Goal: Transaction & Acquisition: Purchase product/service

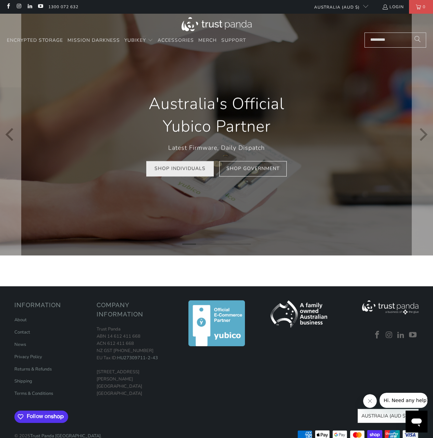
click at [177, 170] on link "Shop Individuals" at bounding box center [179, 168] width 67 height 15
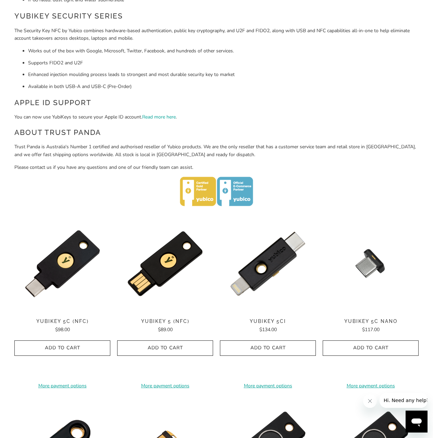
scroll to position [171, 0]
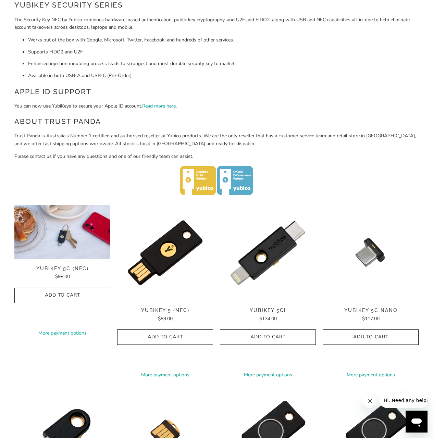
click at [79, 240] on img at bounding box center [62, 232] width 96 height 54
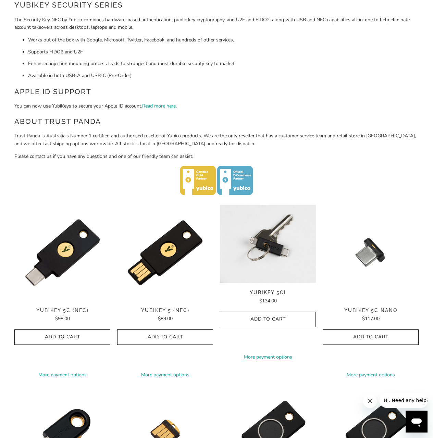
scroll to position [0, 0]
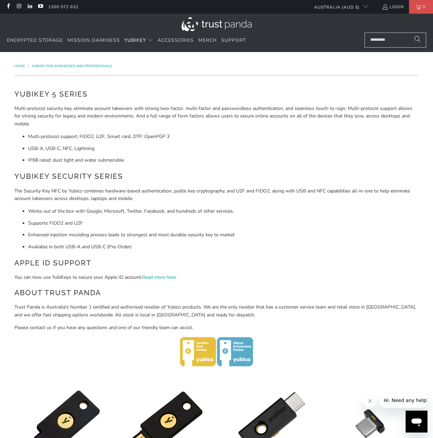
click at [190, 148] on li "USB-A, USB-C, NFC, Lightning" at bounding box center [223, 149] width 390 height 8
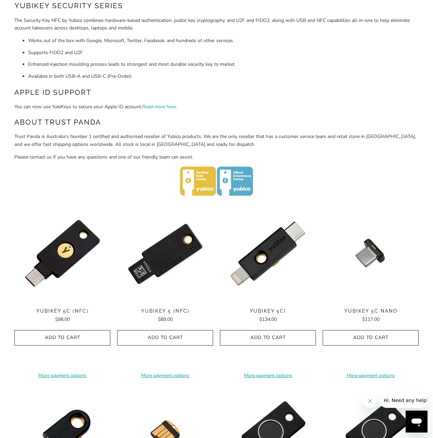
scroll to position [171, 0]
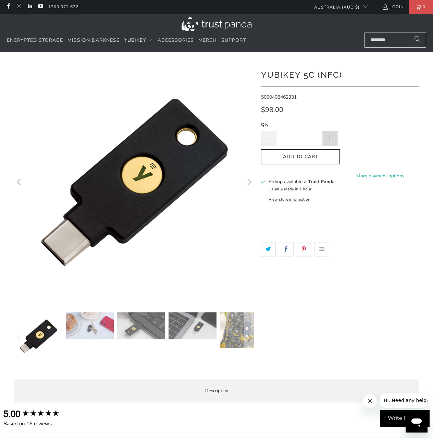
click at [330, 137] on span at bounding box center [330, 139] width 8 height 8
type input "*"
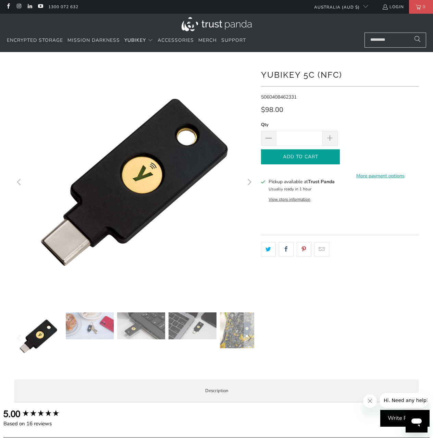
click at [310, 157] on span "Add to Cart" at bounding box center [300, 157] width 64 height 6
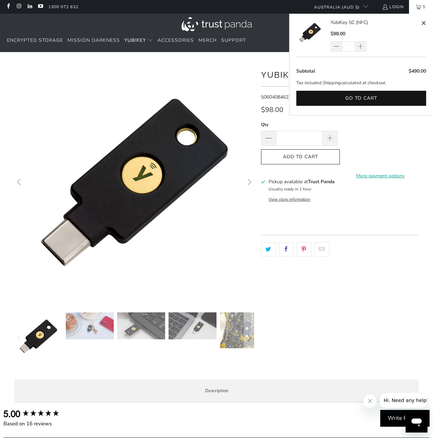
click at [425, 22] on span at bounding box center [423, 23] width 5 height 9
type input "*"
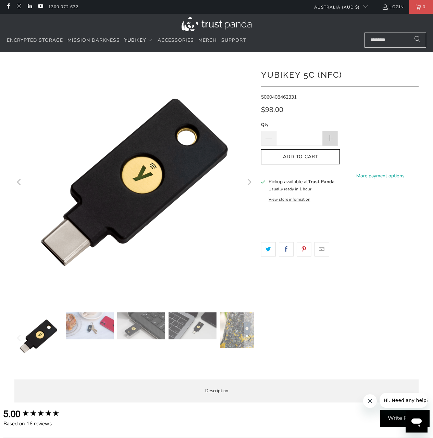
click at [328, 137] on span at bounding box center [330, 139] width 8 height 8
type input "*"
click at [307, 156] on span "Add to Cart" at bounding box center [300, 157] width 64 height 6
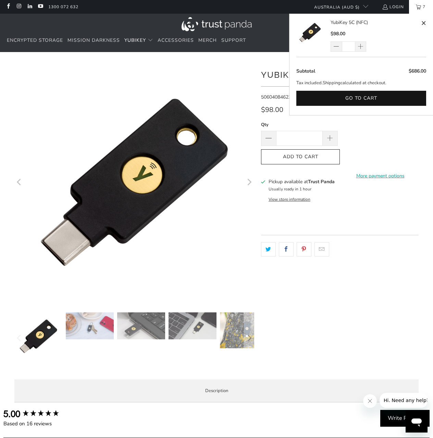
click at [422, 20] on span at bounding box center [423, 23] width 5 height 9
type input "*"
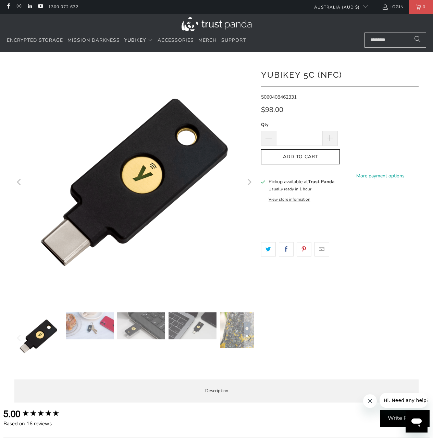
click at [358, 241] on div at bounding box center [340, 247] width 158 height 25
click at [252, 184] on icon "Next" at bounding box center [249, 182] width 7 height 144
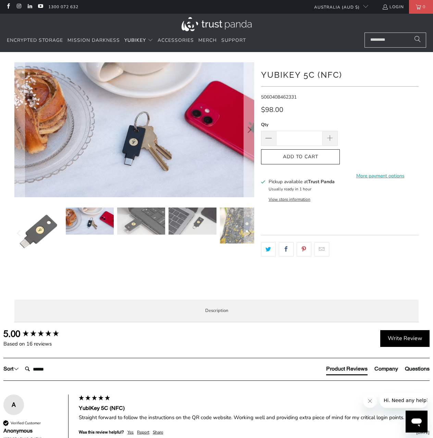
click at [252, 137] on icon "Next" at bounding box center [249, 129] width 7 height 81
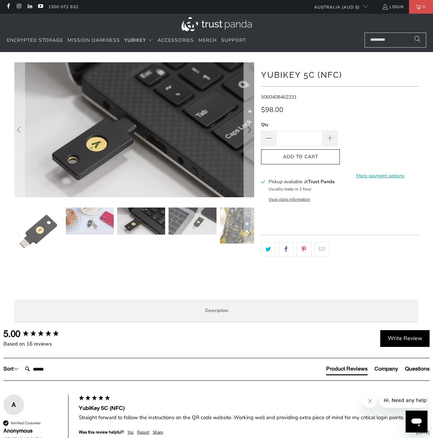
click at [252, 137] on icon "Next" at bounding box center [249, 129] width 7 height 81
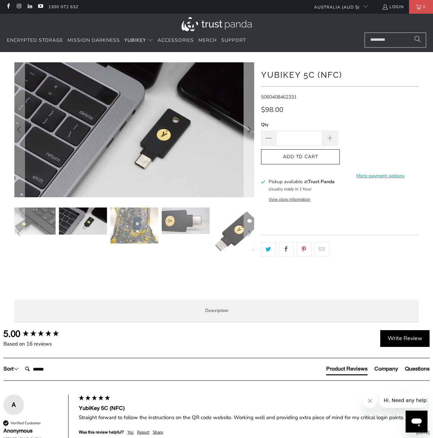
click at [252, 137] on icon "Next" at bounding box center [249, 129] width 7 height 81
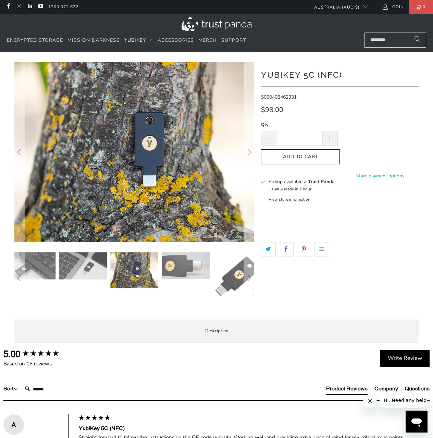
click at [252, 137] on icon "Next" at bounding box center [249, 152] width 7 height 108
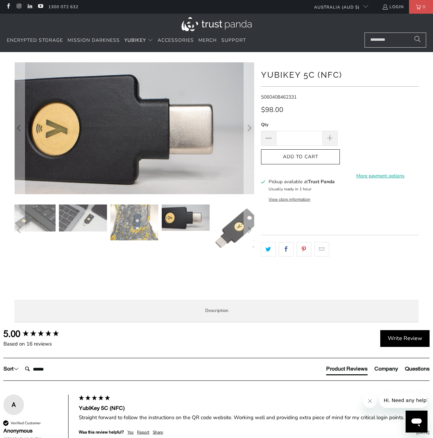
click at [252, 137] on icon "Next" at bounding box center [249, 128] width 7 height 79
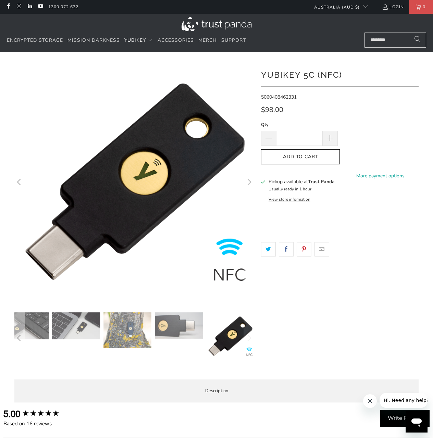
click at [252, 137] on icon "Next" at bounding box center [249, 182] width 7 height 144
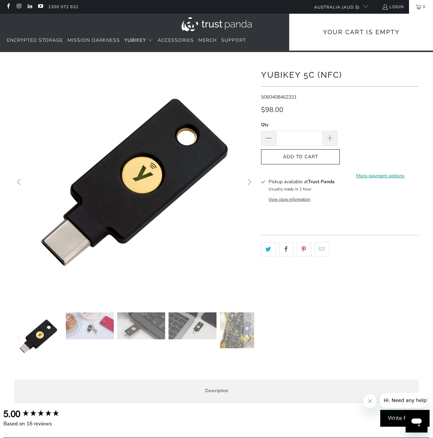
click at [418, 8] on link "0" at bounding box center [421, 7] width 24 height 14
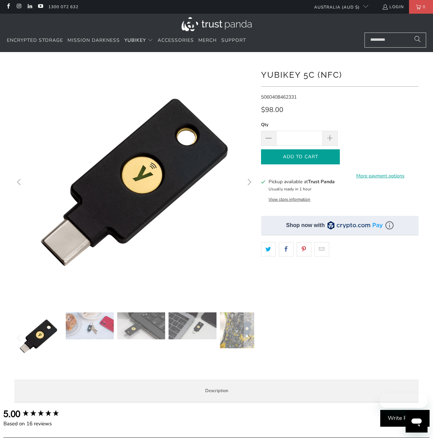
click at [316, 157] on span "Add to Cart" at bounding box center [300, 157] width 64 height 6
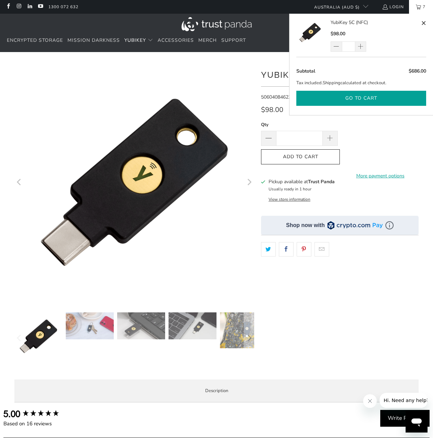
click at [379, 97] on button "Go to cart" at bounding box center [361, 98] width 130 height 15
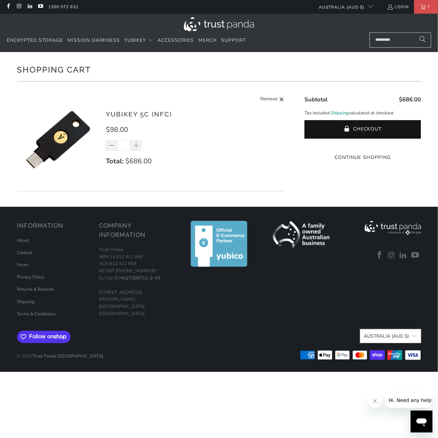
click at [338, 110] on link "Shipping" at bounding box center [340, 113] width 18 height 7
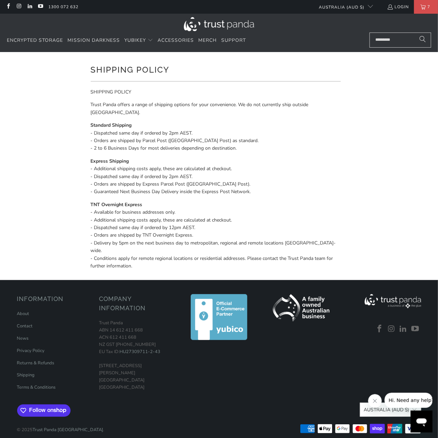
click at [321, 179] on p "Express Shipping - Additional shipping costs apply, these are calculated at che…" at bounding box center [216, 177] width 250 height 38
click at [169, 177] on p "Express Shipping - Additional shipping costs apply, these are calculated at che…" at bounding box center [216, 177] width 250 height 38
